Goal: Information Seeking & Learning: Find specific fact

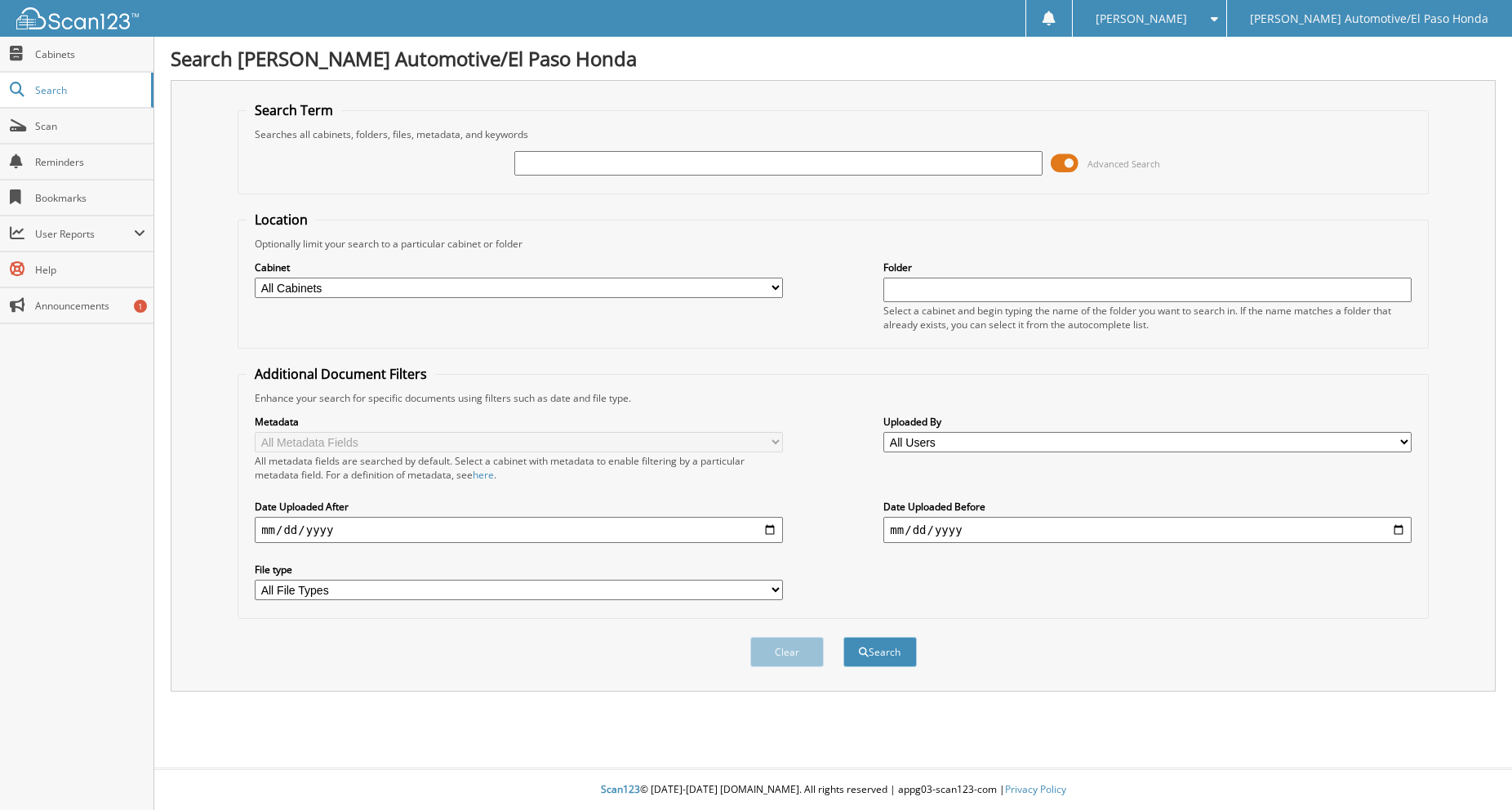
click at [670, 166] on input "text" at bounding box center [778, 163] width 528 height 25
type input "94827"
click at [843, 638] on button "Search" at bounding box center [880, 652] width 74 height 31
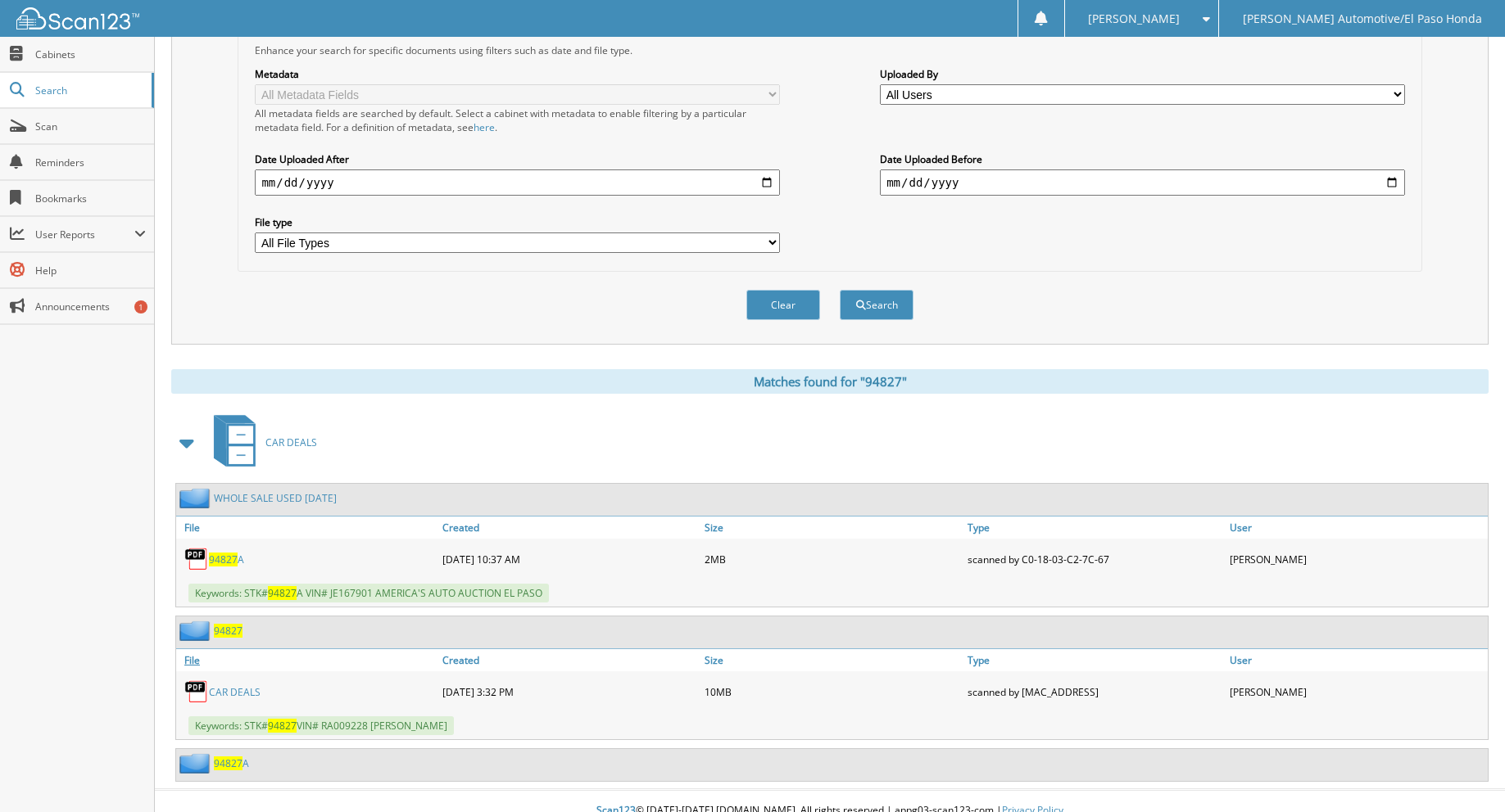
scroll to position [368, 0]
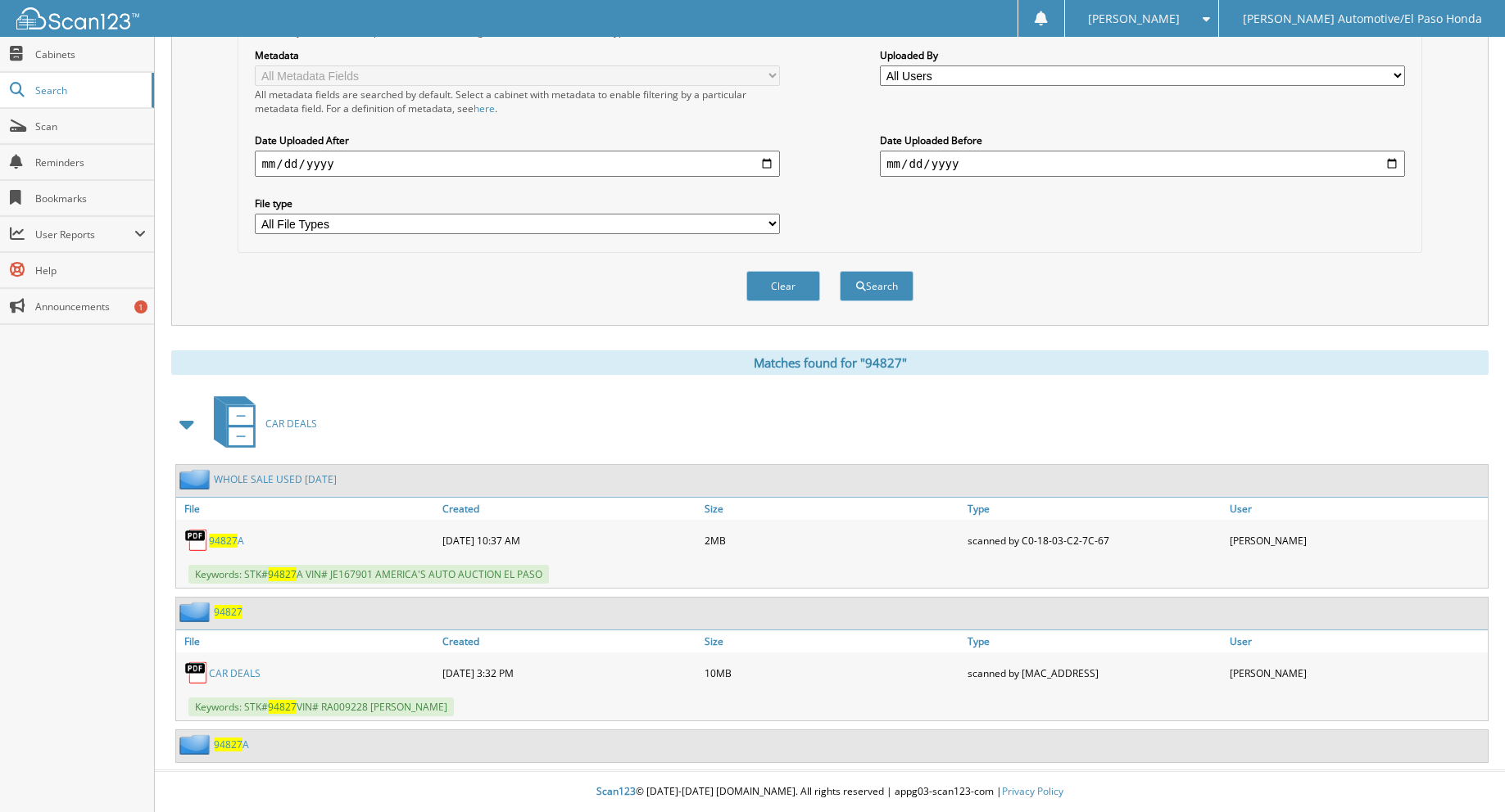
click at [242, 615] on link "94827" at bounding box center [227, 612] width 29 height 14
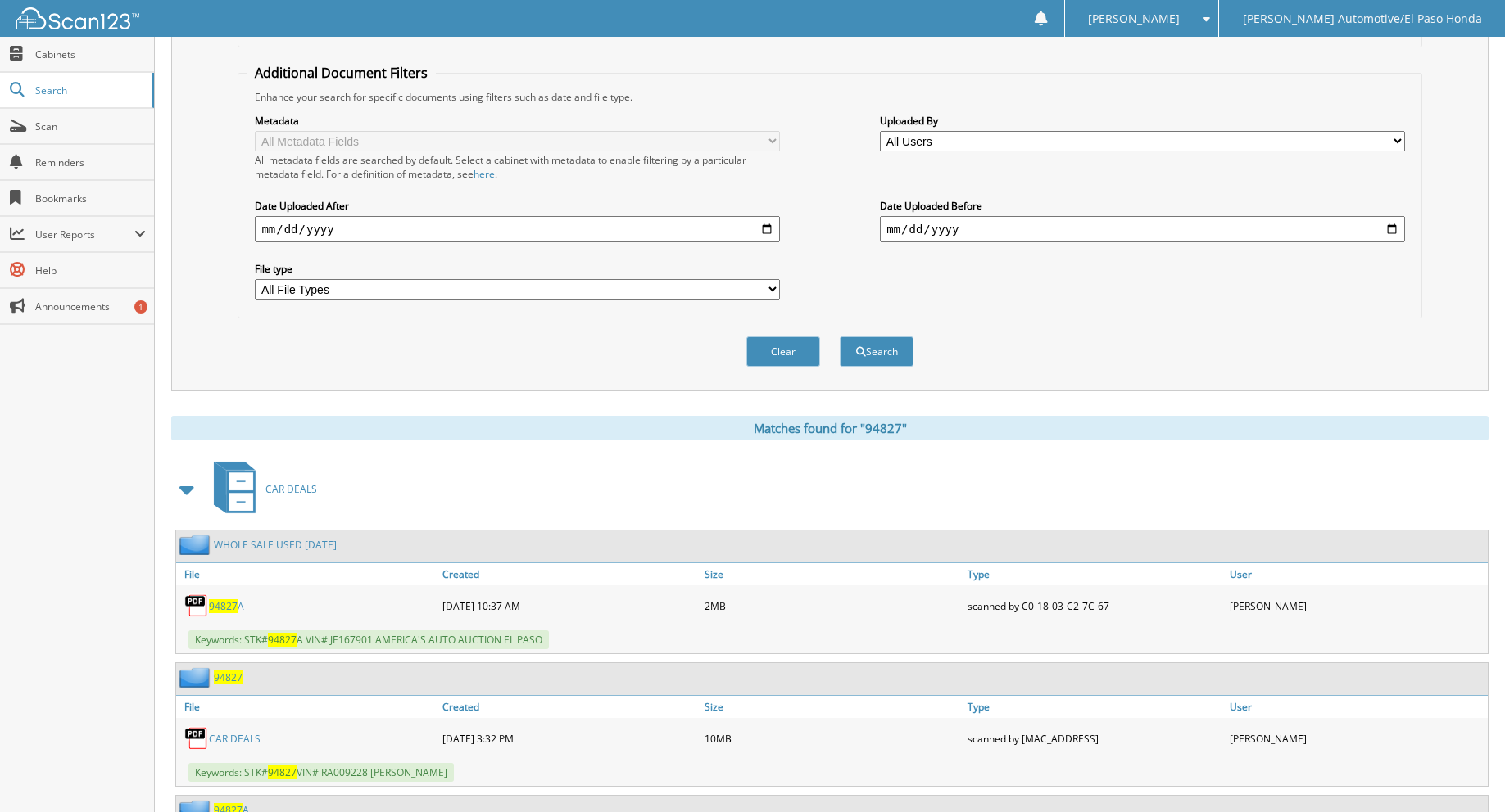
scroll to position [368, 0]
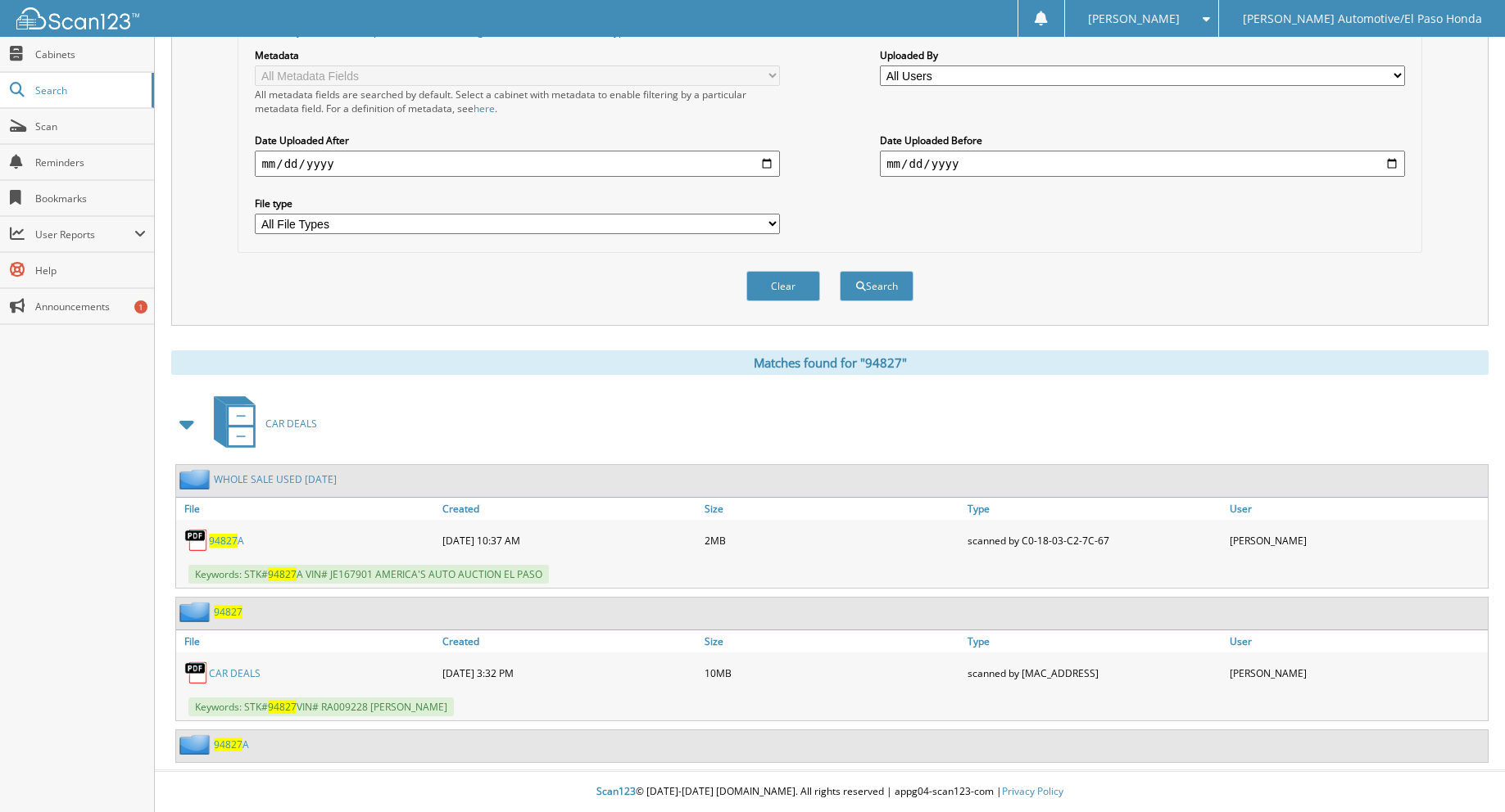
click at [232, 745] on span "94827" at bounding box center [227, 745] width 29 height 14
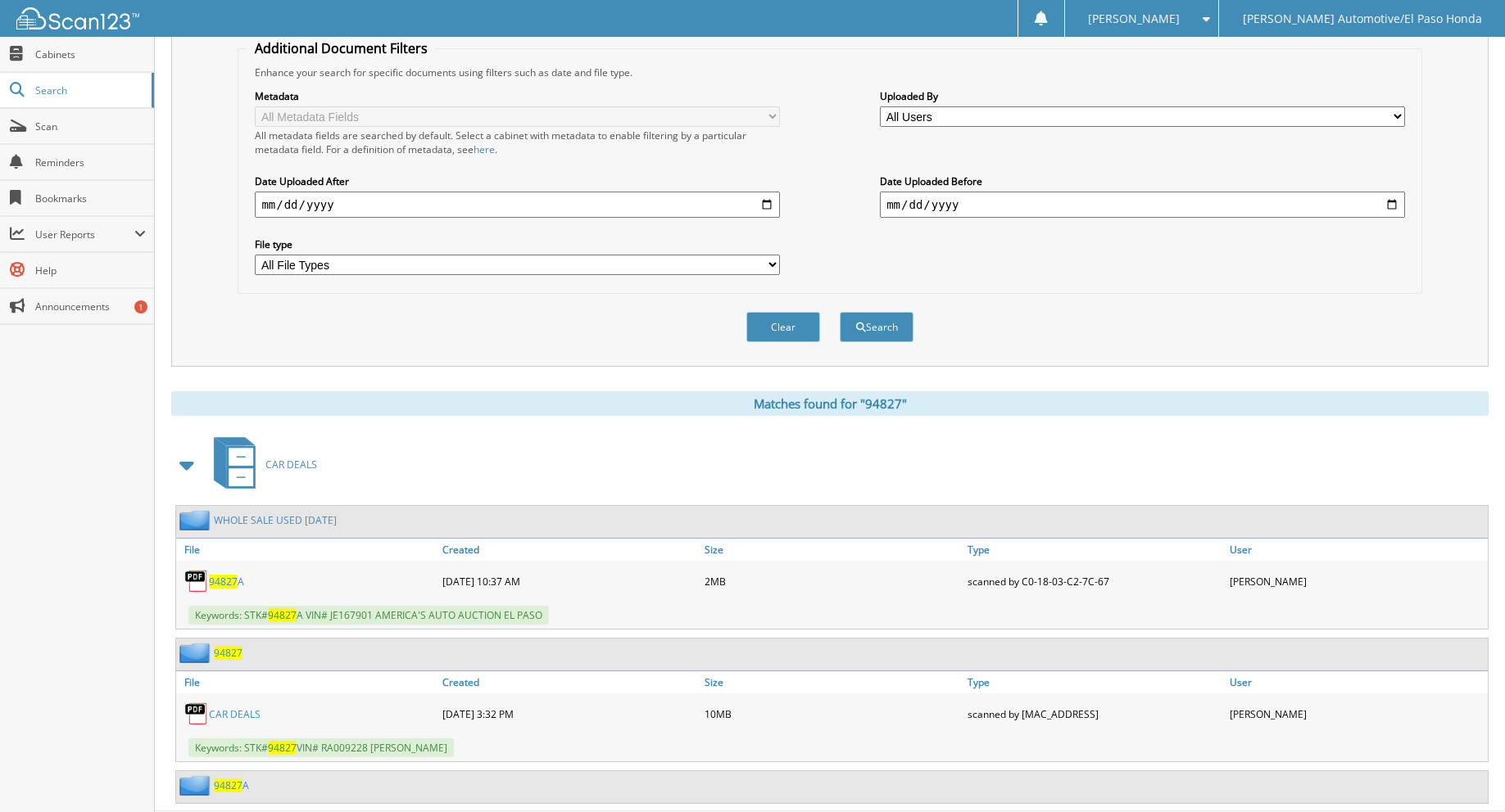
scroll to position [368, 0]
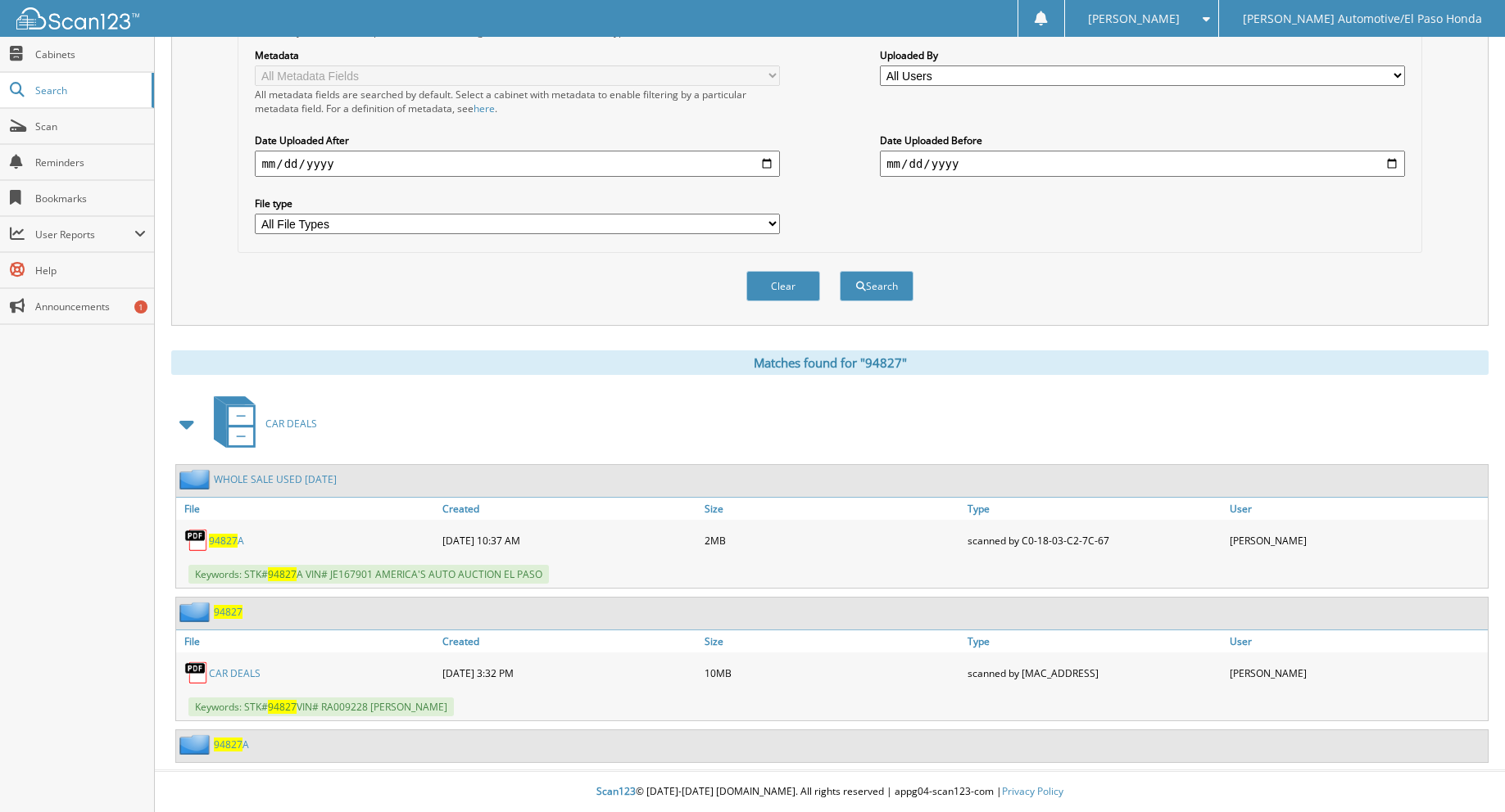
click at [226, 615] on span "94827" at bounding box center [227, 612] width 29 height 14
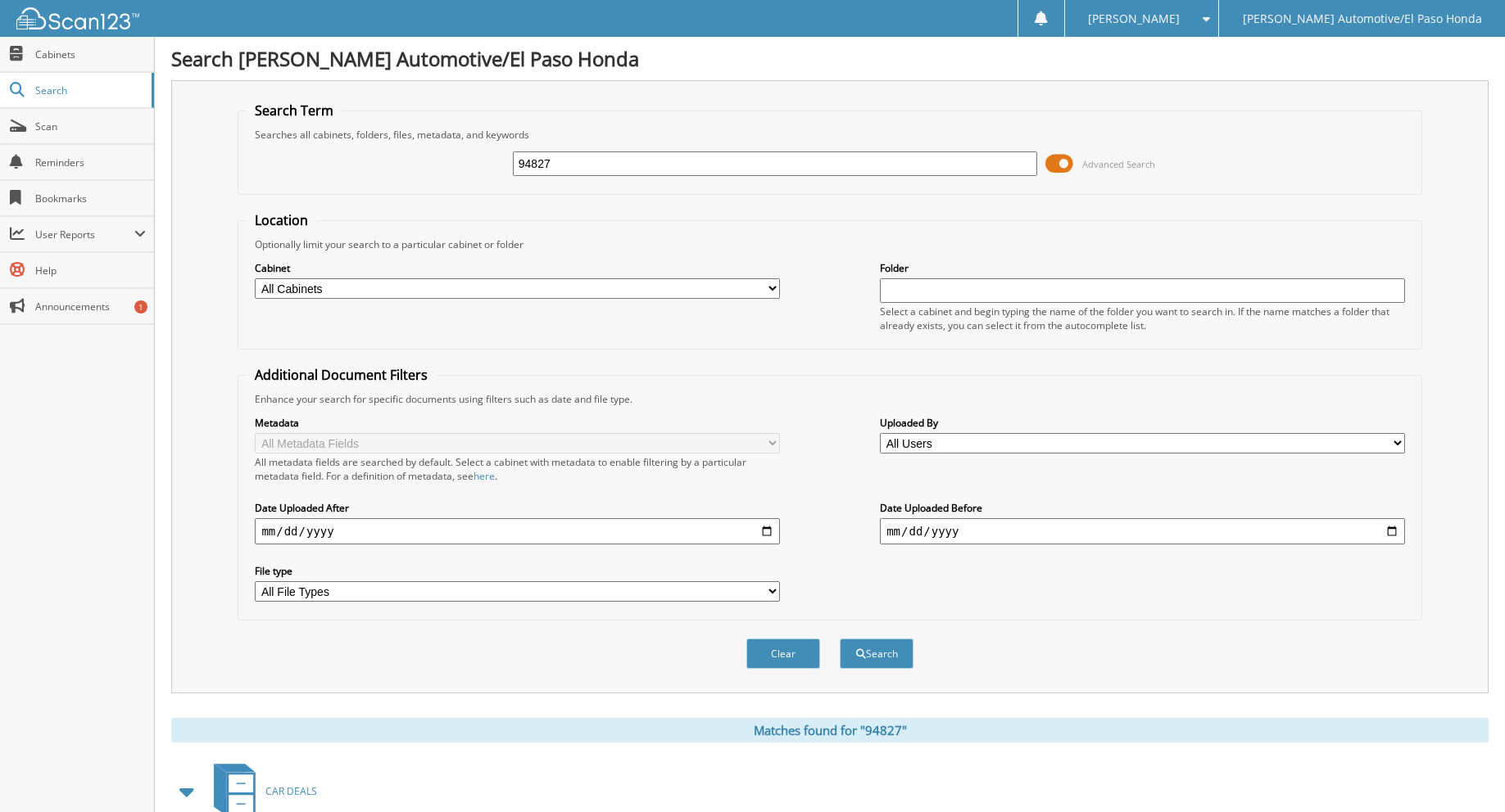
scroll to position [368, 0]
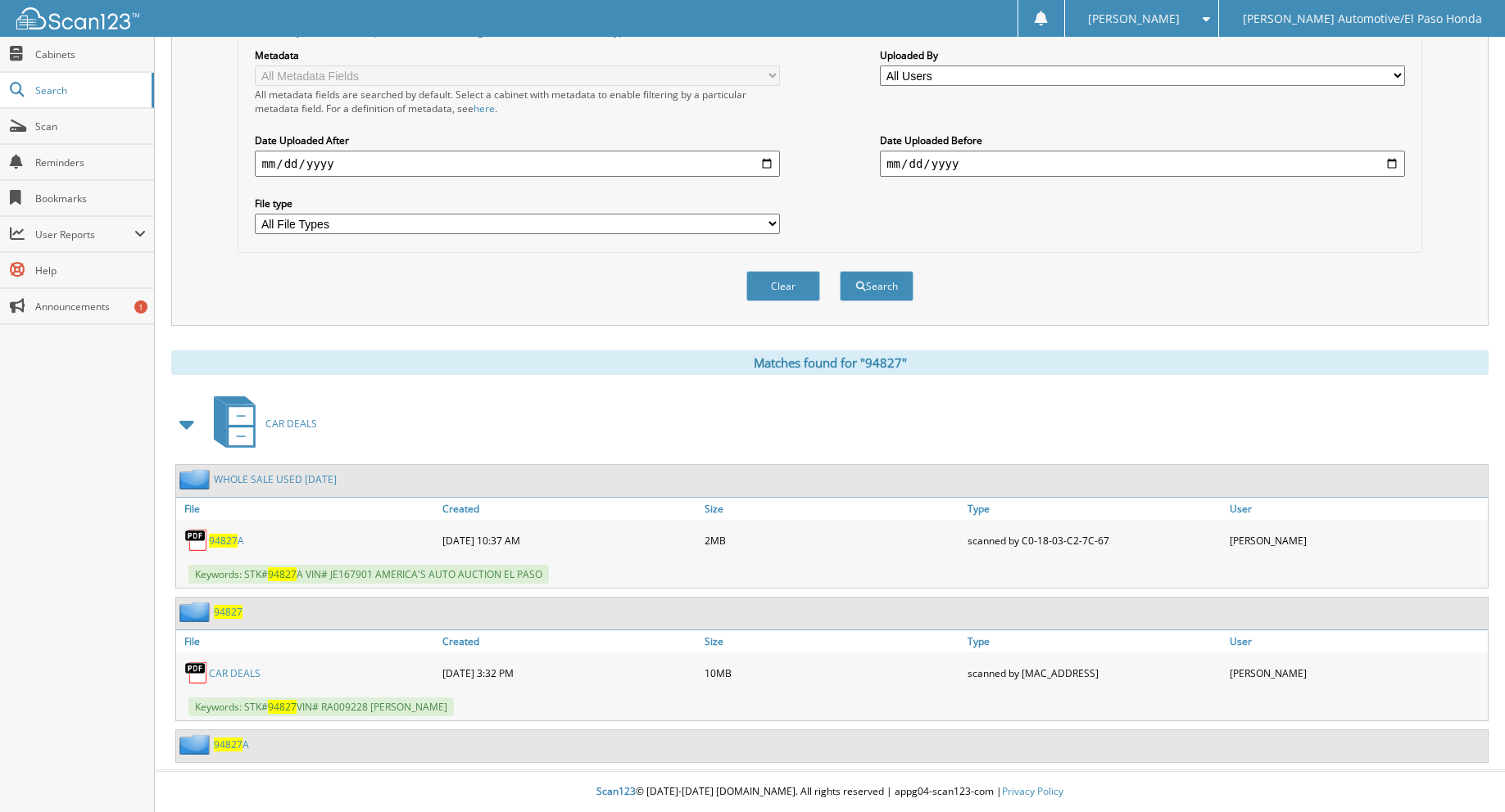
click at [237, 746] on span "94827" at bounding box center [227, 745] width 29 height 14
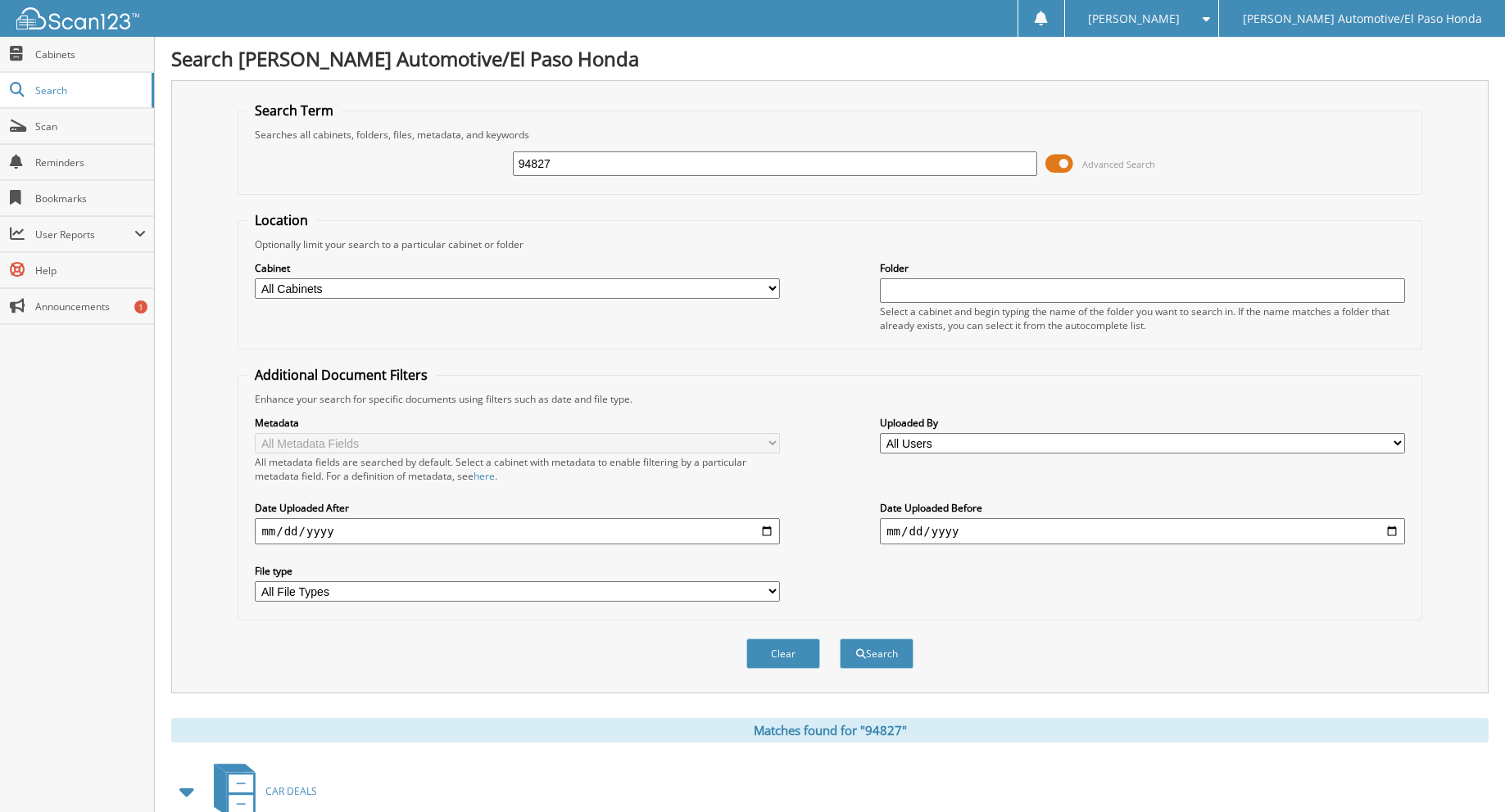
scroll to position [328, 0]
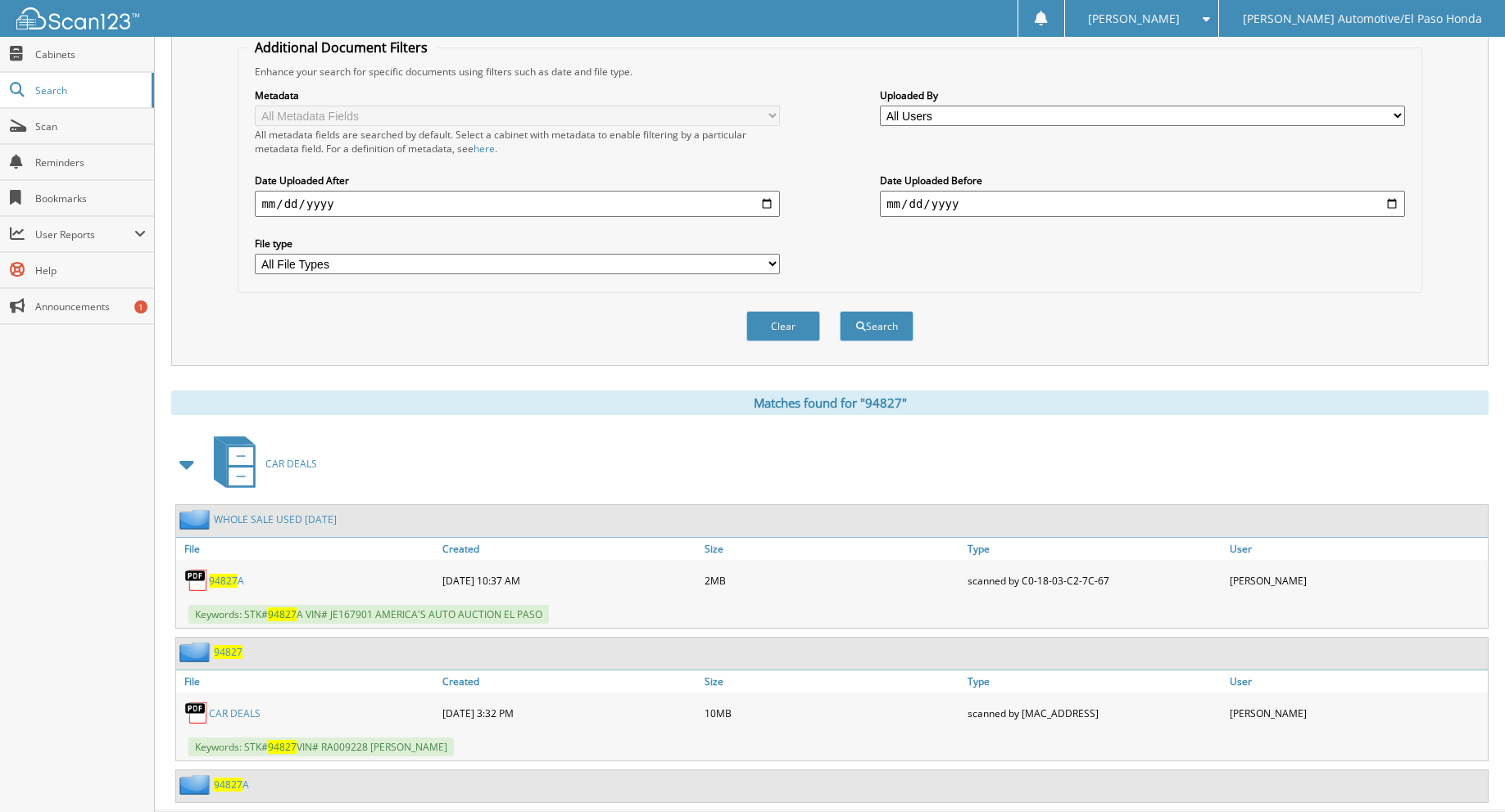
click at [299, 511] on div "WHOLE SALE USED [DATE]" at bounding box center [256, 520] width 160 height 21
click at [299, 522] on link "WHOLE SALE USED [DATE]" at bounding box center [275, 520] width 123 height 14
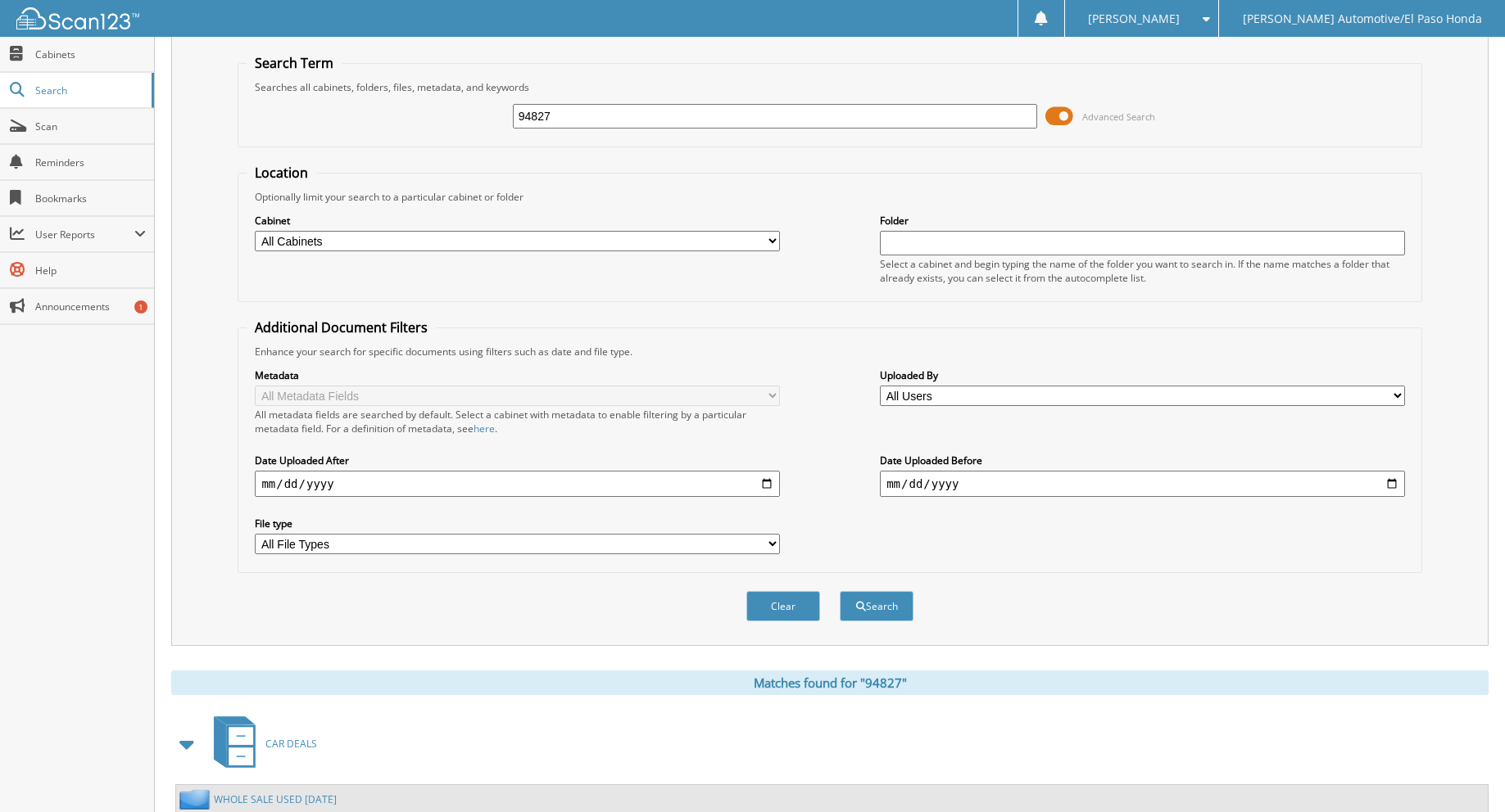
scroll to position [368, 0]
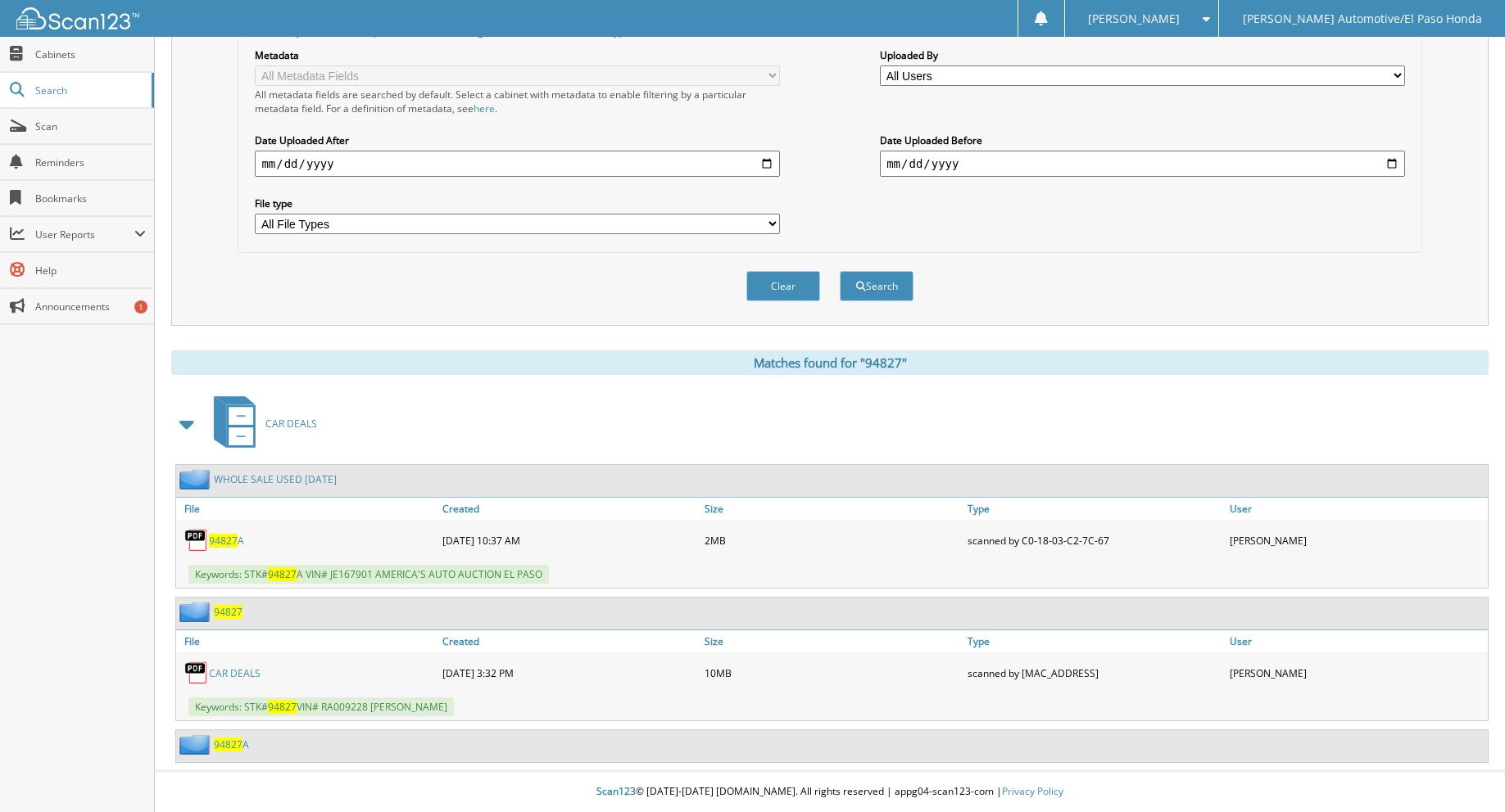
drag, startPoint x: 236, startPoint y: 679, endPoint x: 243, endPoint y: 671, distance: 10.6
click at [237, 679] on link "CAR DEALS" at bounding box center [234, 674] width 51 height 14
click at [243, 671] on link "CAR DEALS" at bounding box center [234, 674] width 51 height 14
click at [247, 669] on link "CAR DEALS" at bounding box center [234, 674] width 51 height 14
click at [232, 609] on span "94827" at bounding box center [227, 612] width 29 height 14
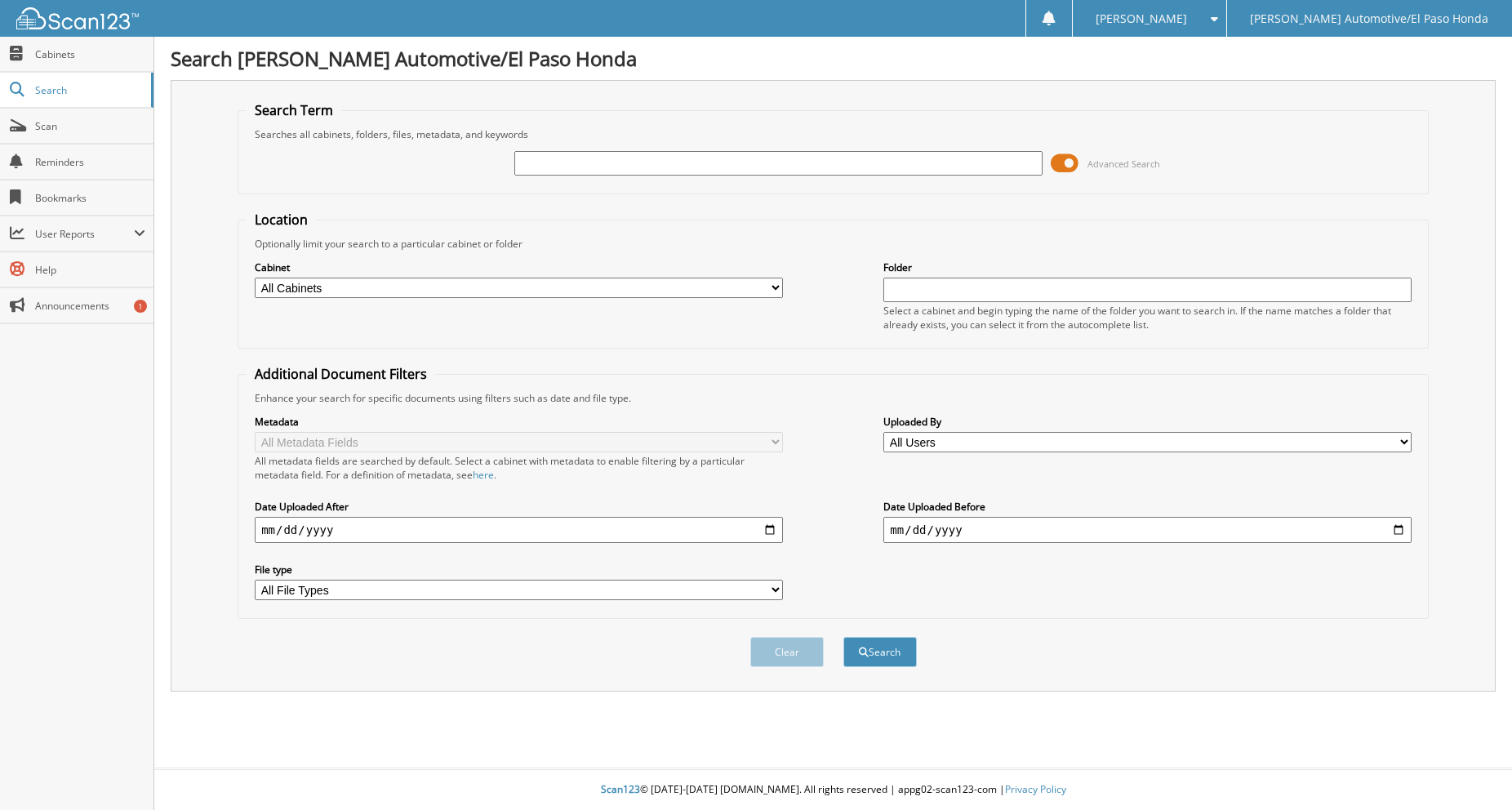
click at [868, 173] on input "text" at bounding box center [778, 163] width 528 height 25
paste input "[PERSON_NAME]"
type input "[PERSON_NAME]"
click at [843, 638] on button "Search" at bounding box center [880, 652] width 74 height 31
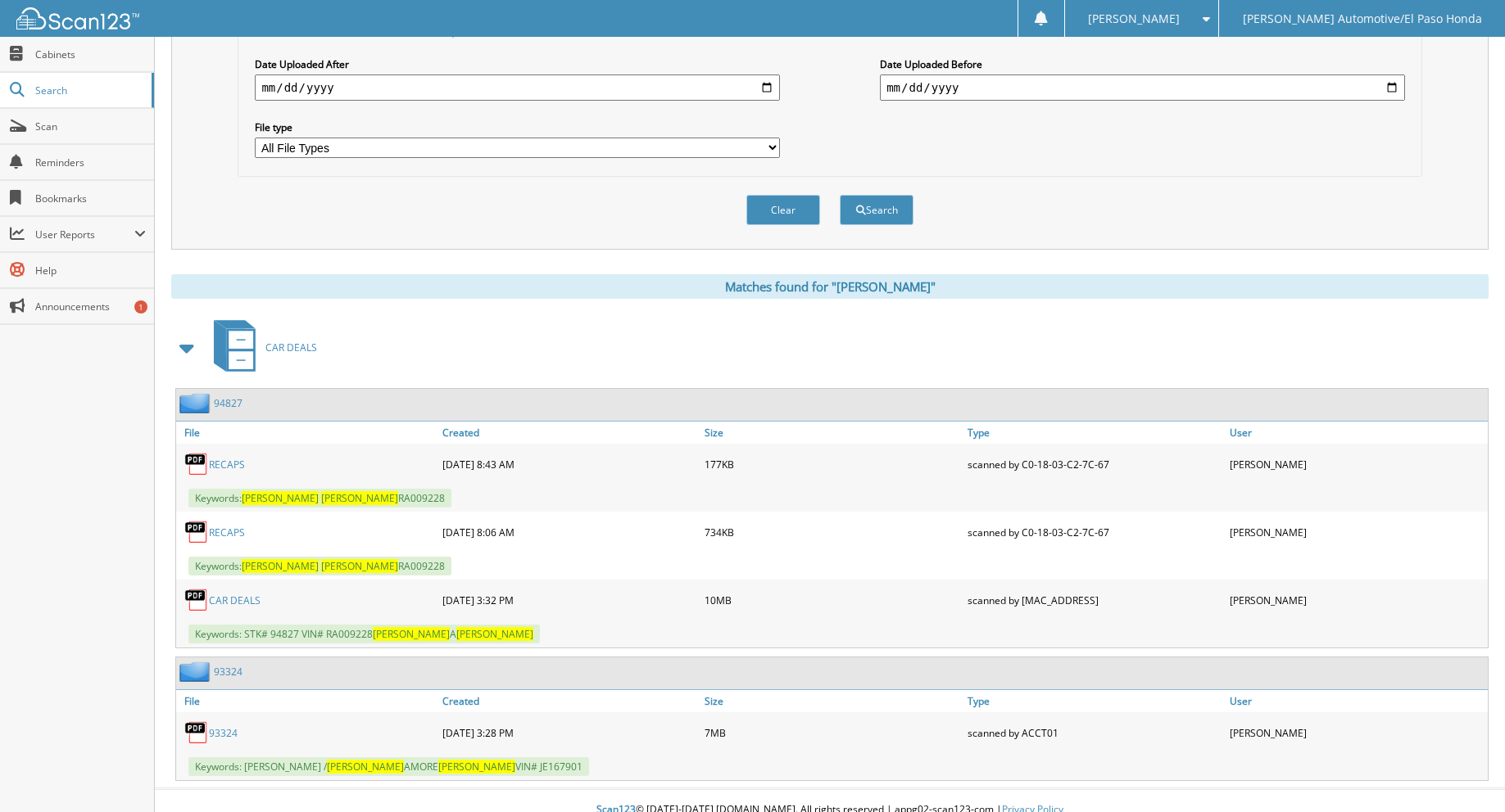
scroll to position [462, 0]
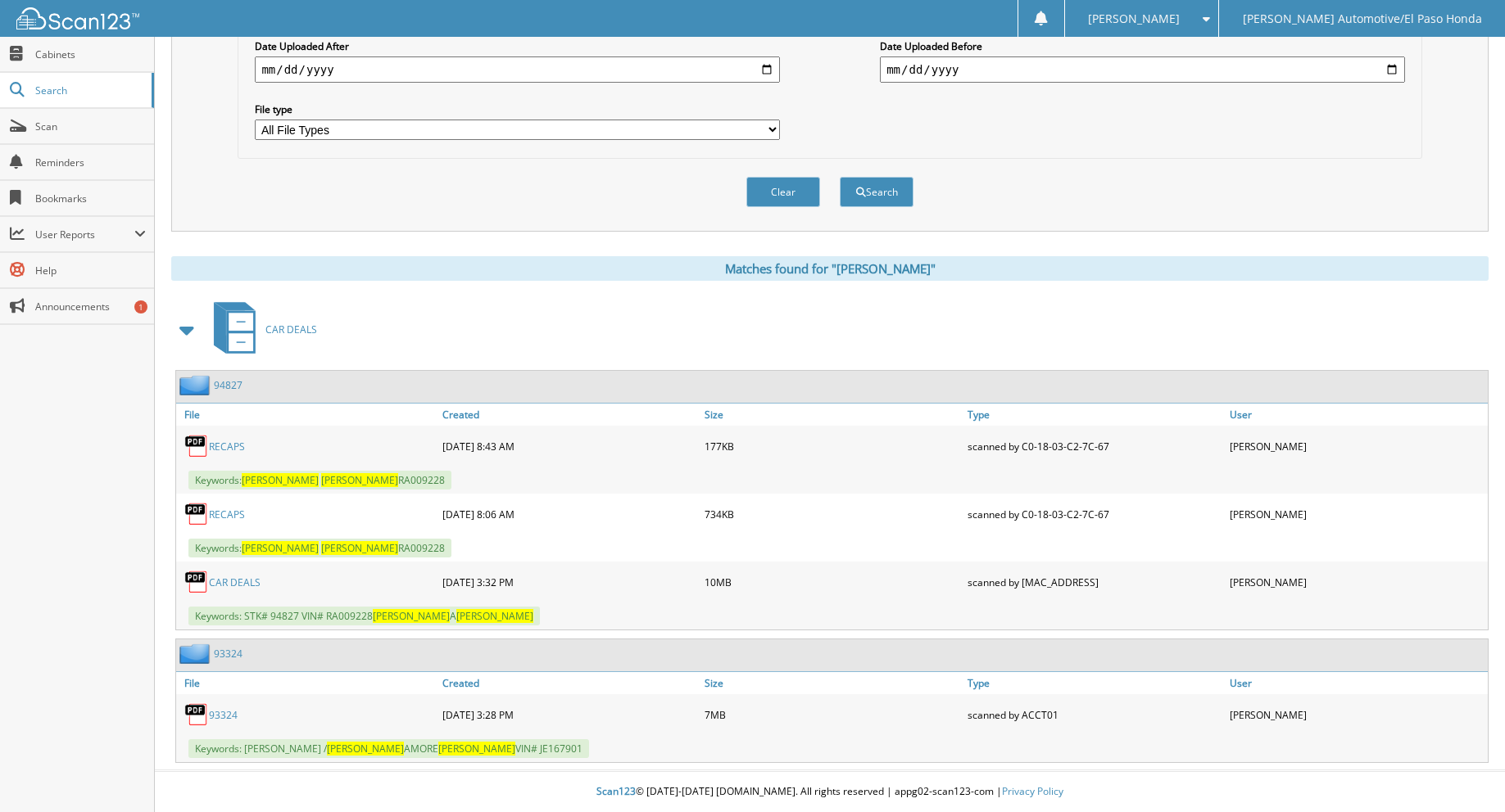
click at [234, 649] on link "93324" at bounding box center [227, 654] width 29 height 14
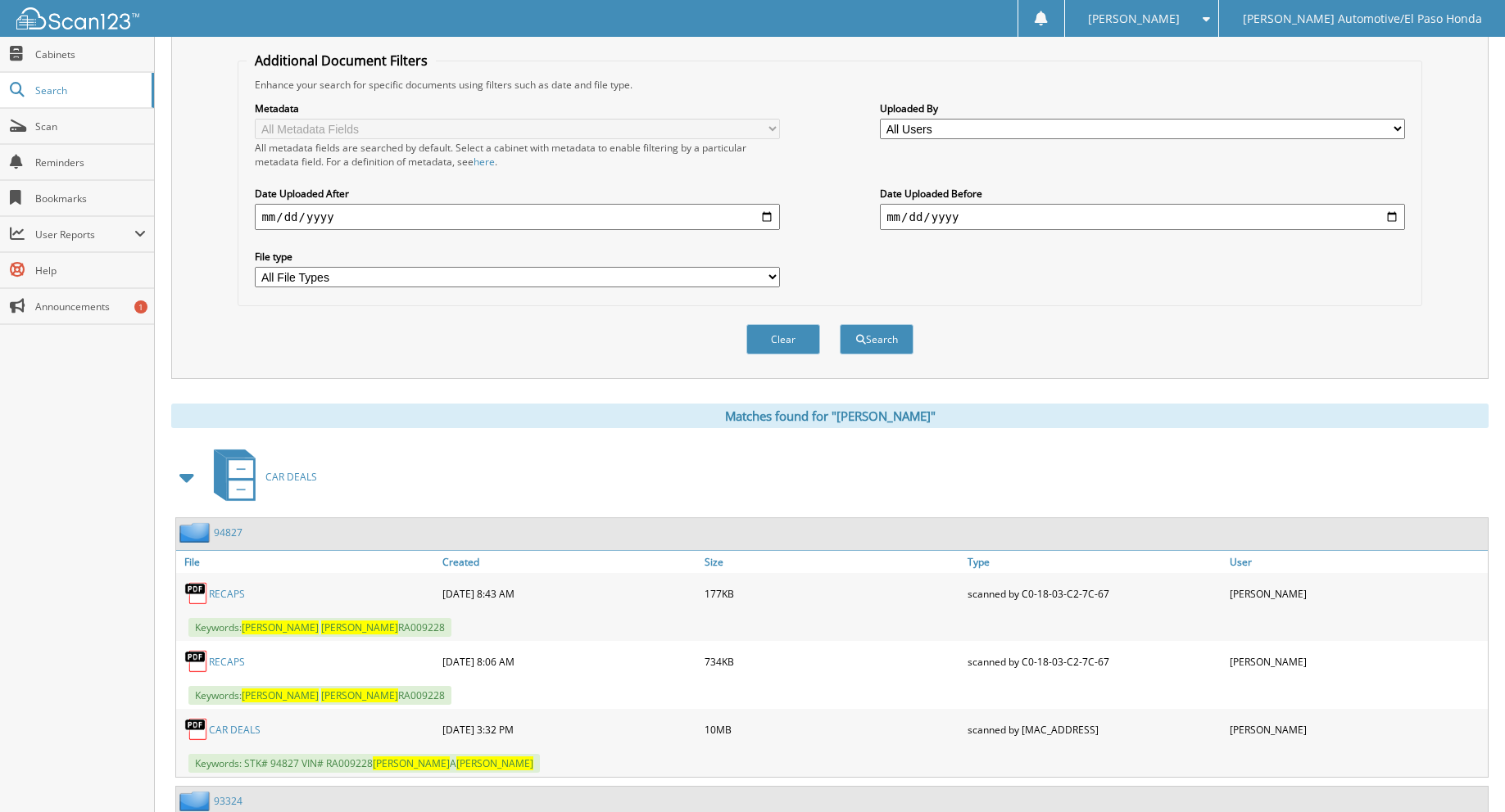
scroll to position [462, 0]
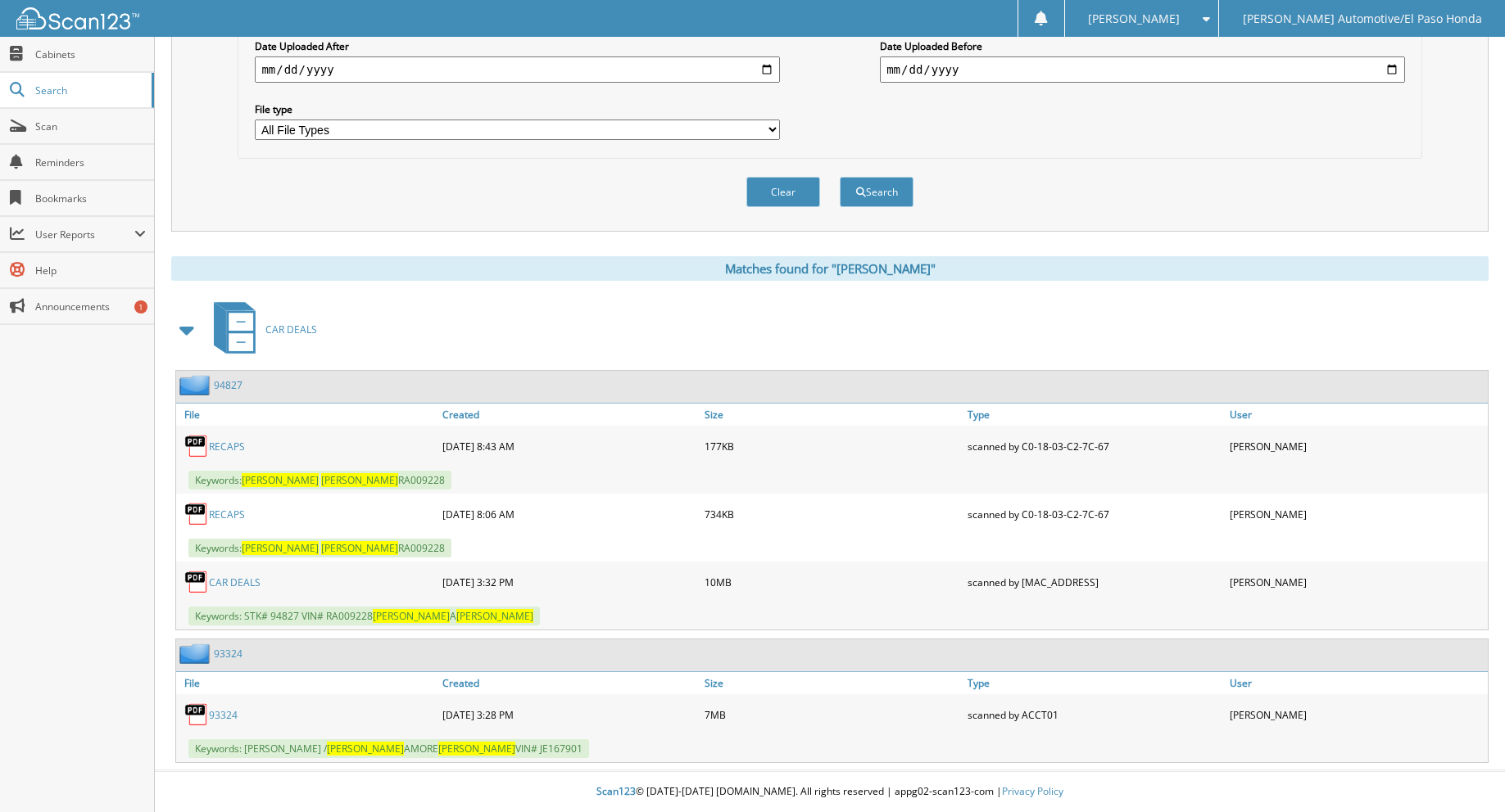
click at [233, 384] on link "94827" at bounding box center [227, 385] width 29 height 14
